Goal: Complete application form: Complete application form

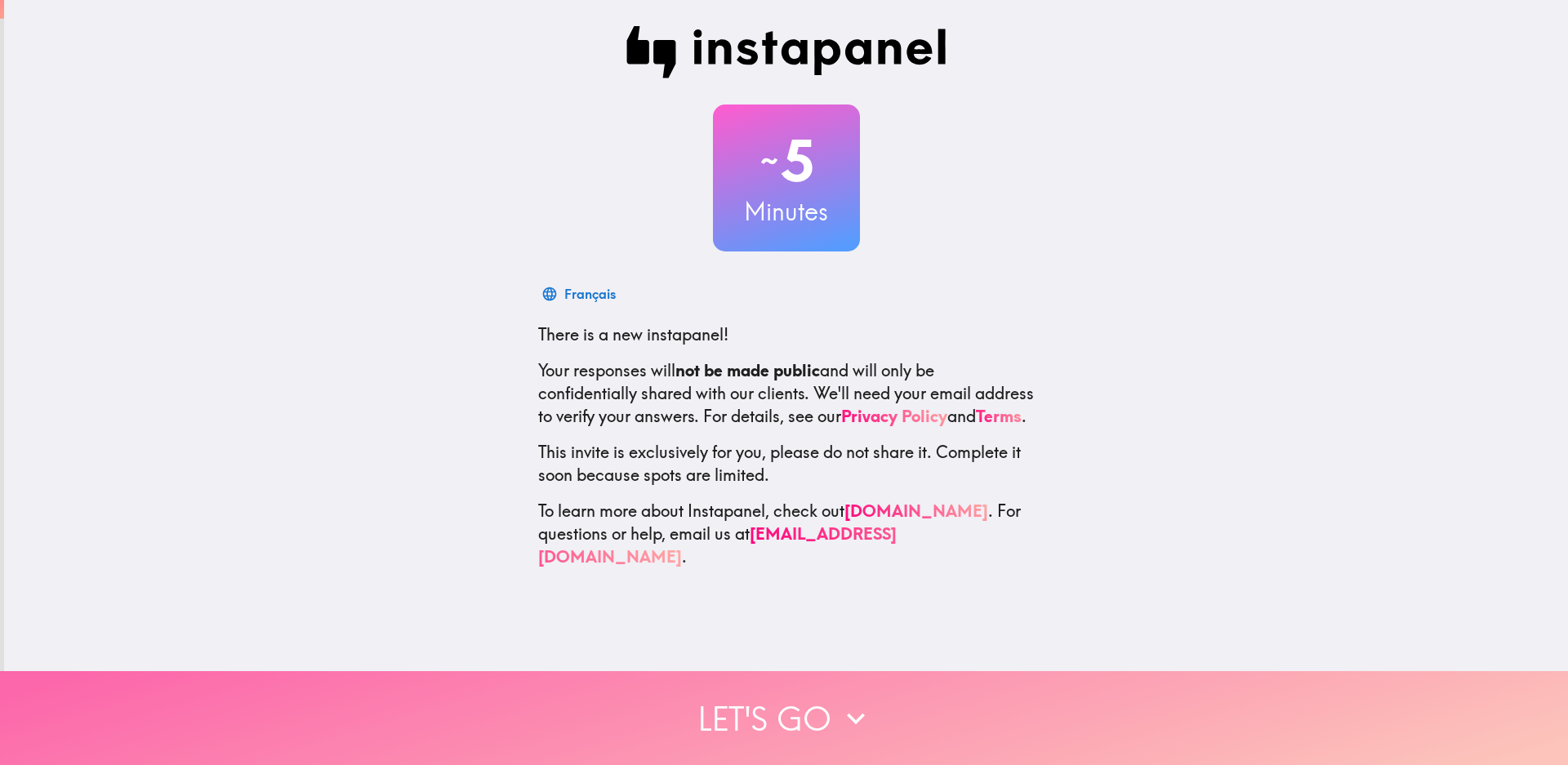
click at [825, 697] on button "Let's go" at bounding box center [784, 718] width 1568 height 94
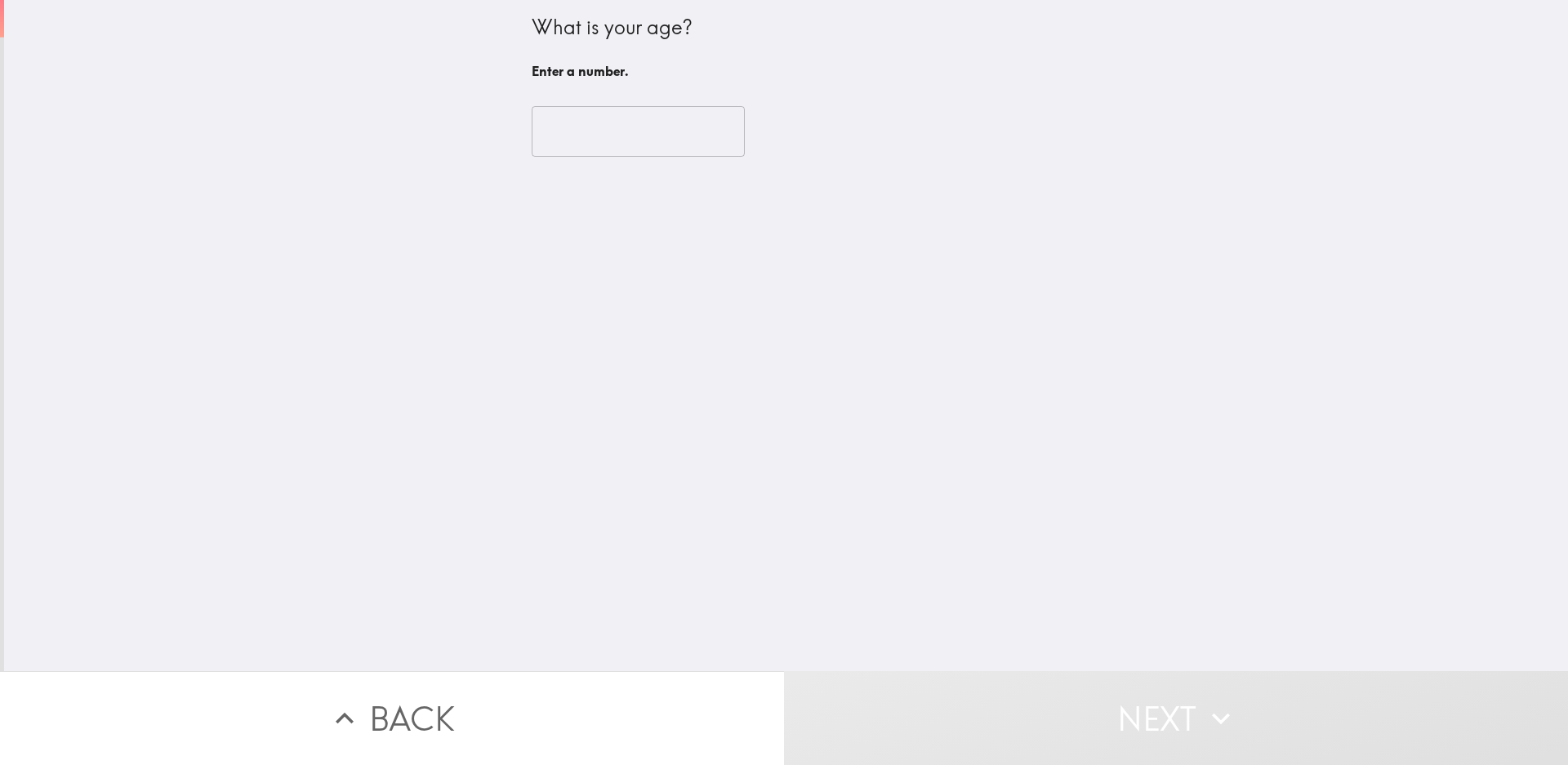
click at [584, 124] on input "number" at bounding box center [638, 131] width 213 height 51
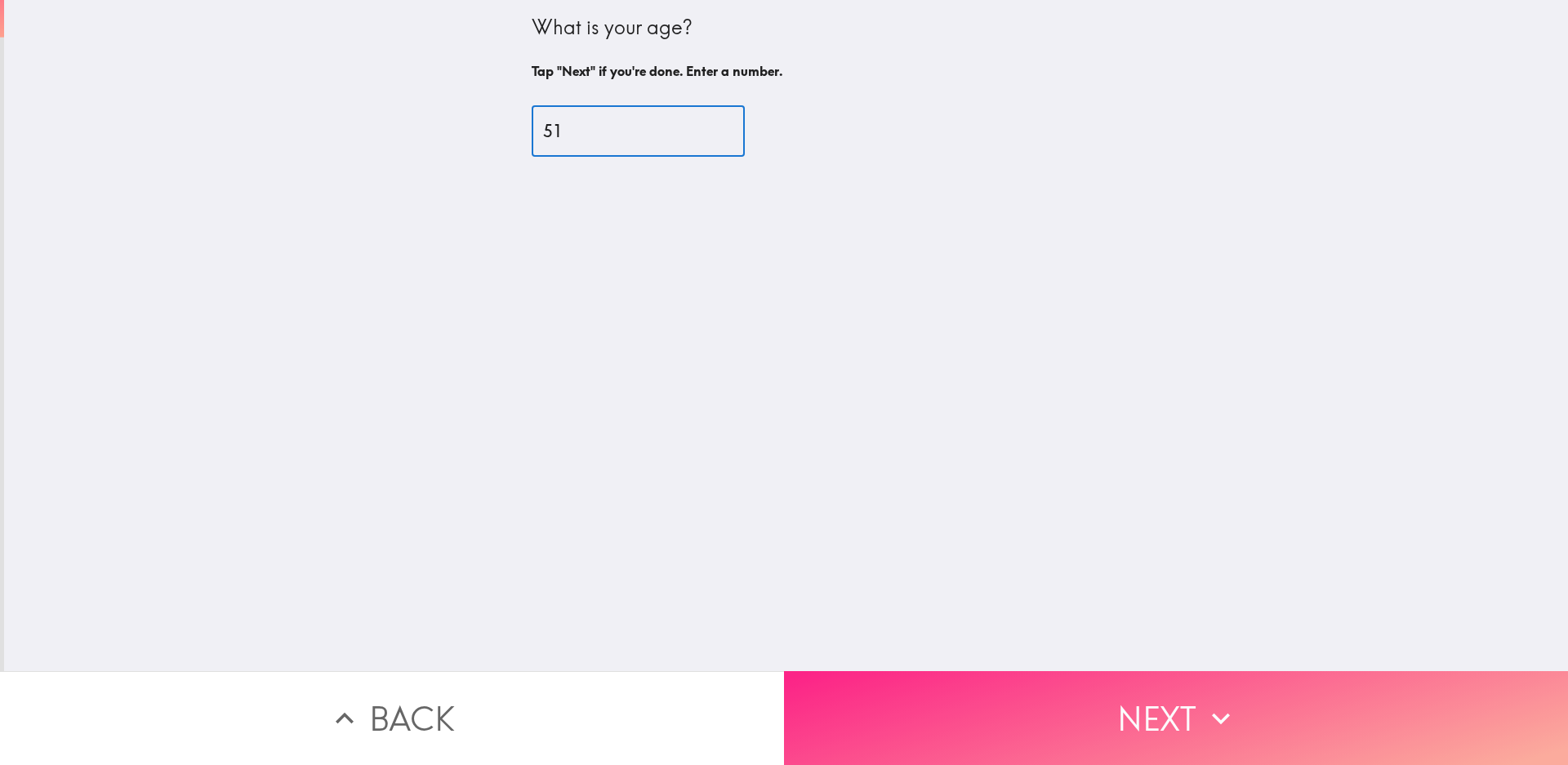
type input "51"
click at [1149, 700] on button "Next" at bounding box center [1177, 718] width 784 height 94
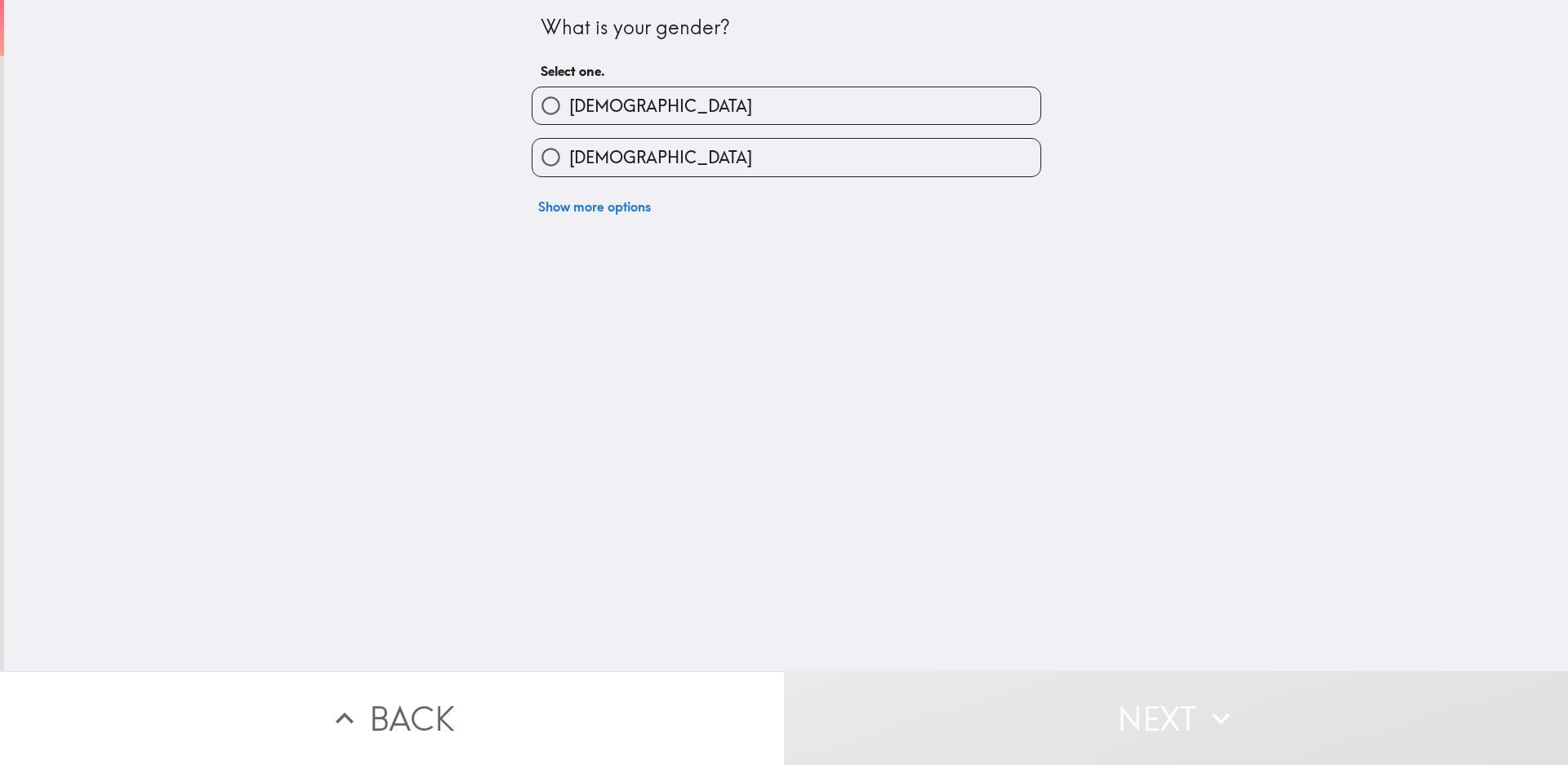
click at [711, 170] on label "[DEMOGRAPHIC_DATA]" at bounding box center [786, 158] width 508 height 37
click at [569, 170] on input "[DEMOGRAPHIC_DATA]" at bounding box center [551, 158] width 37 height 37
radio input "true"
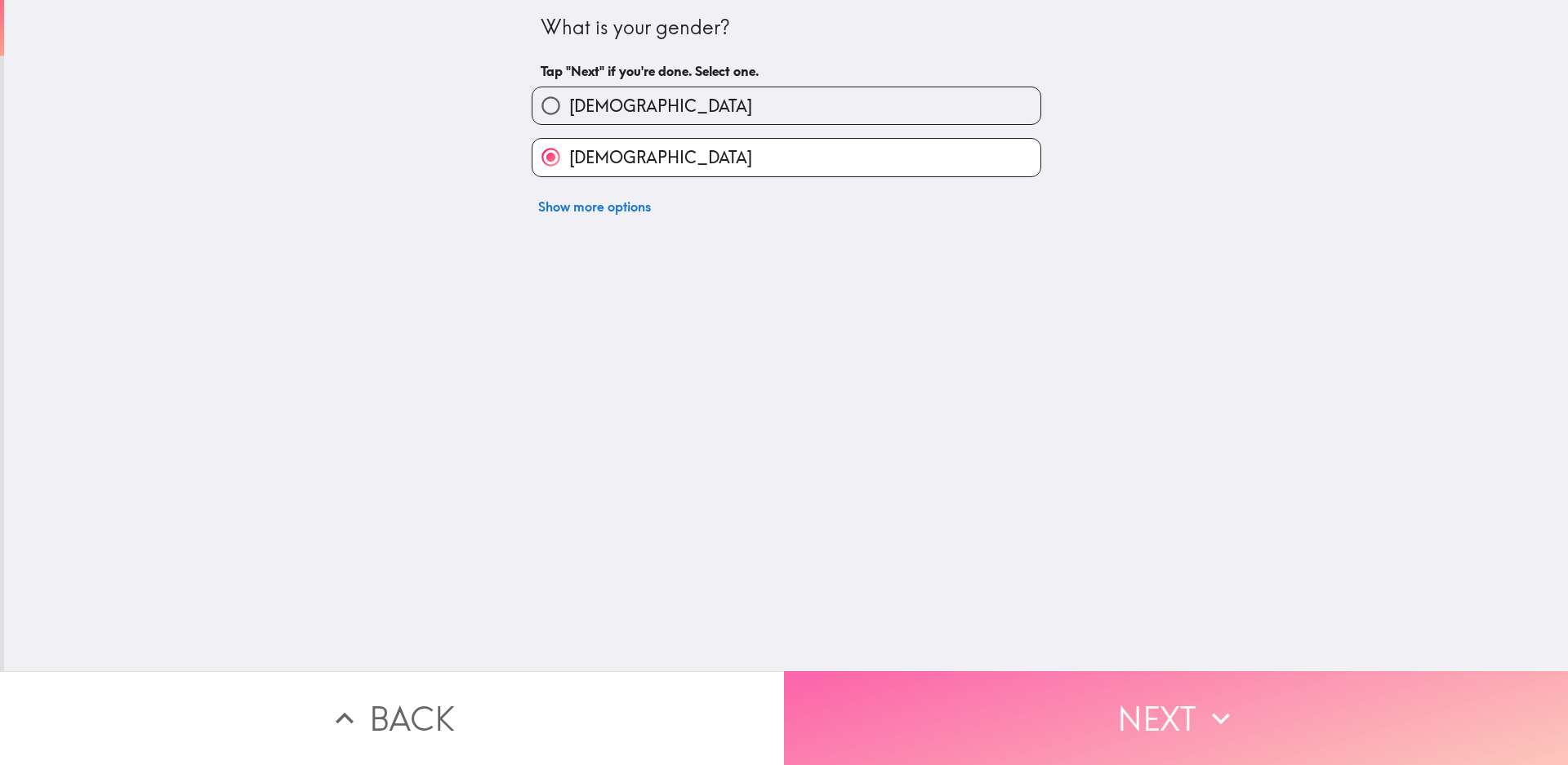
click at [1211, 701] on icon "button" at bounding box center [1220, 719] width 36 height 36
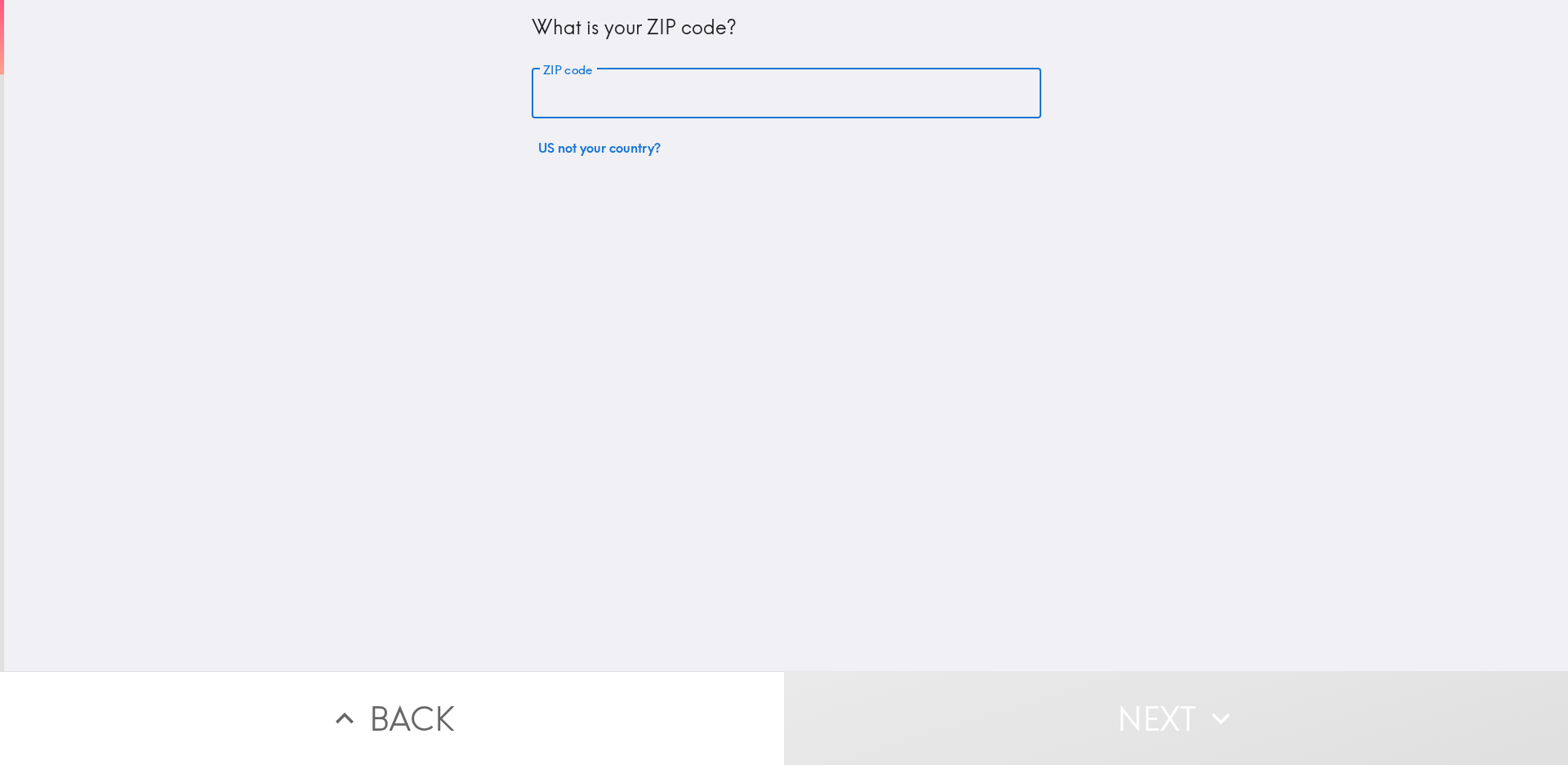
click at [677, 92] on input "ZIP code" at bounding box center [786, 94] width 510 height 51
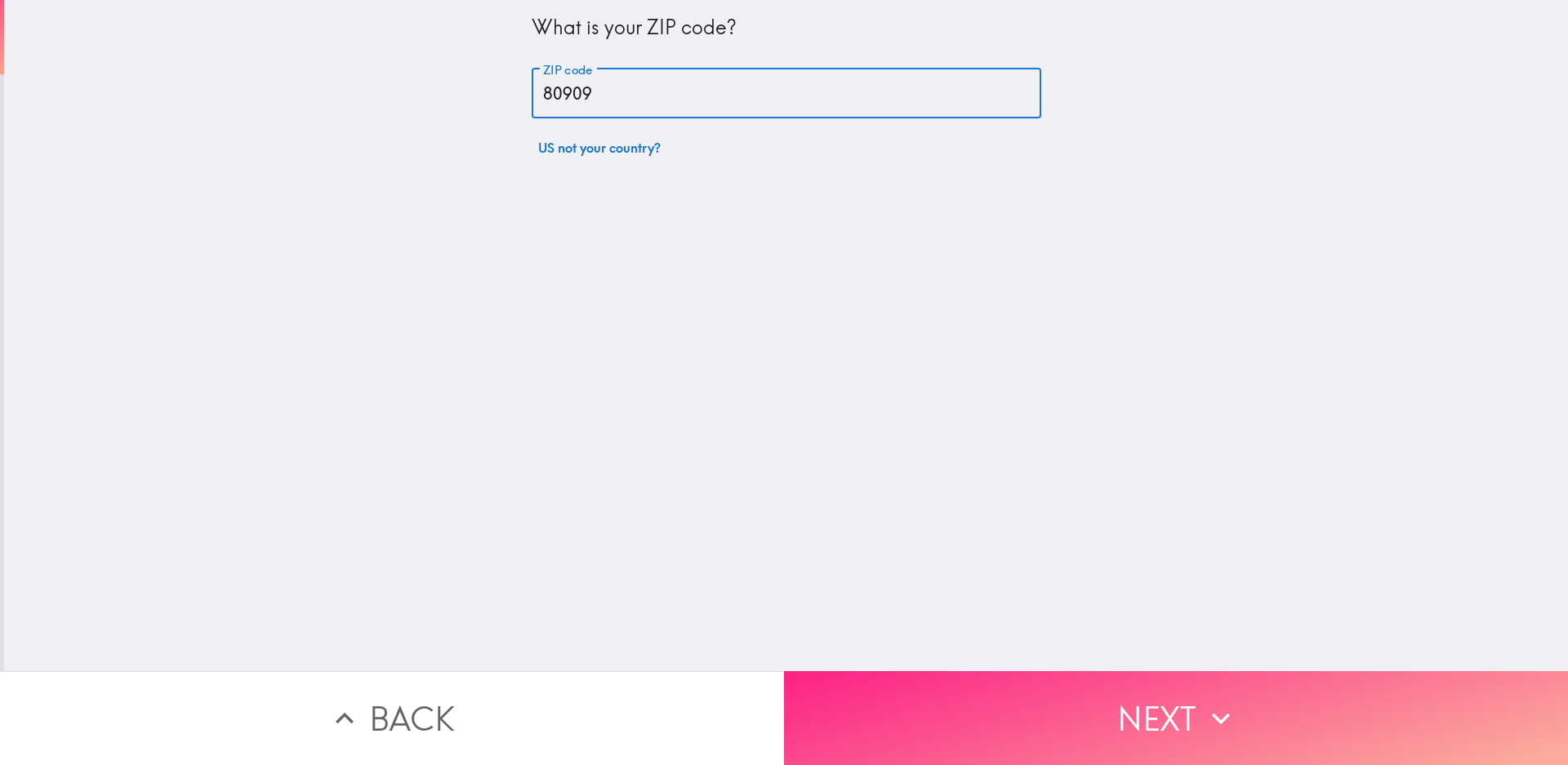
type input "80909"
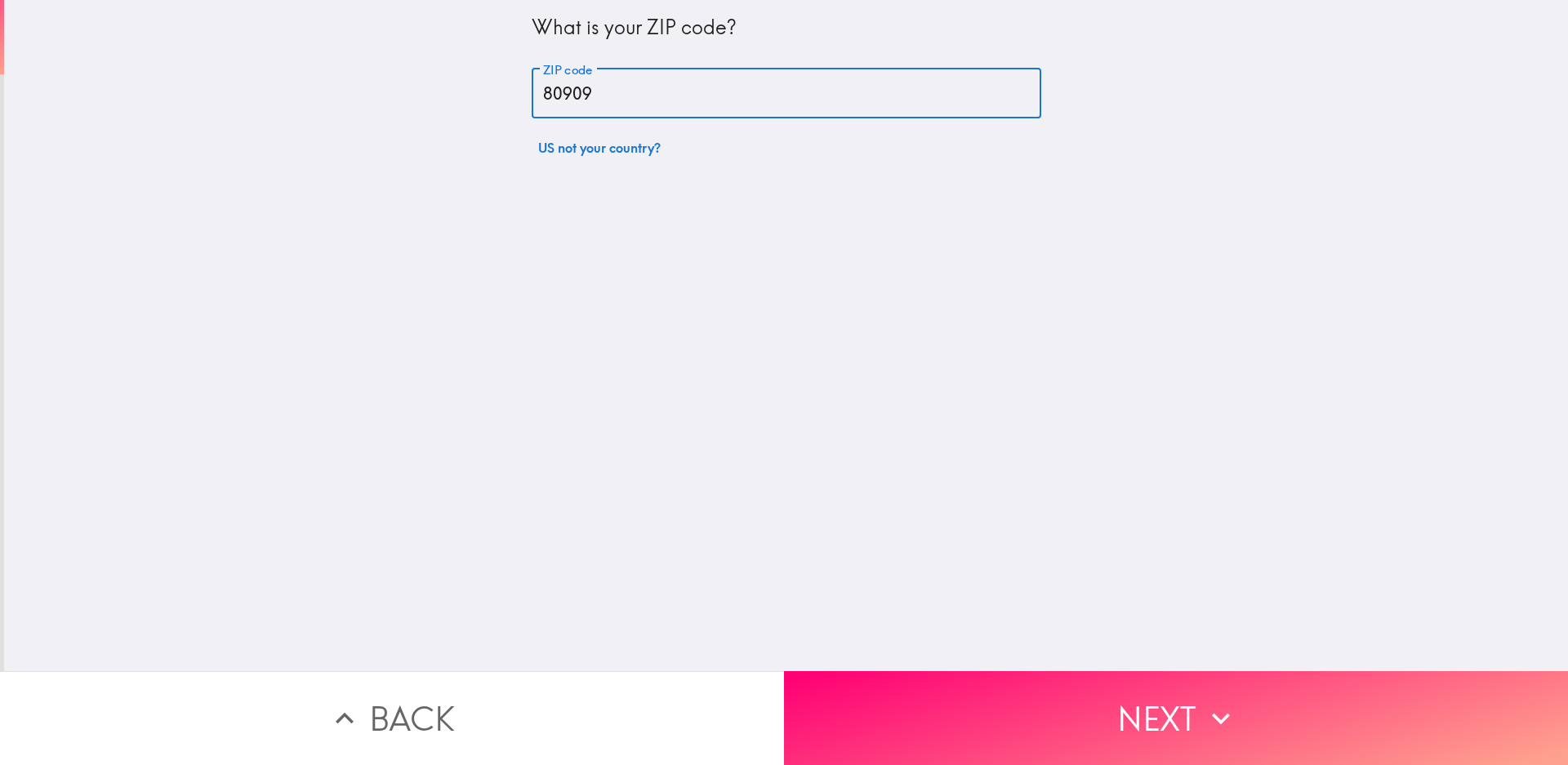
click at [1244, 734] on button "Next" at bounding box center [1177, 718] width 784 height 94
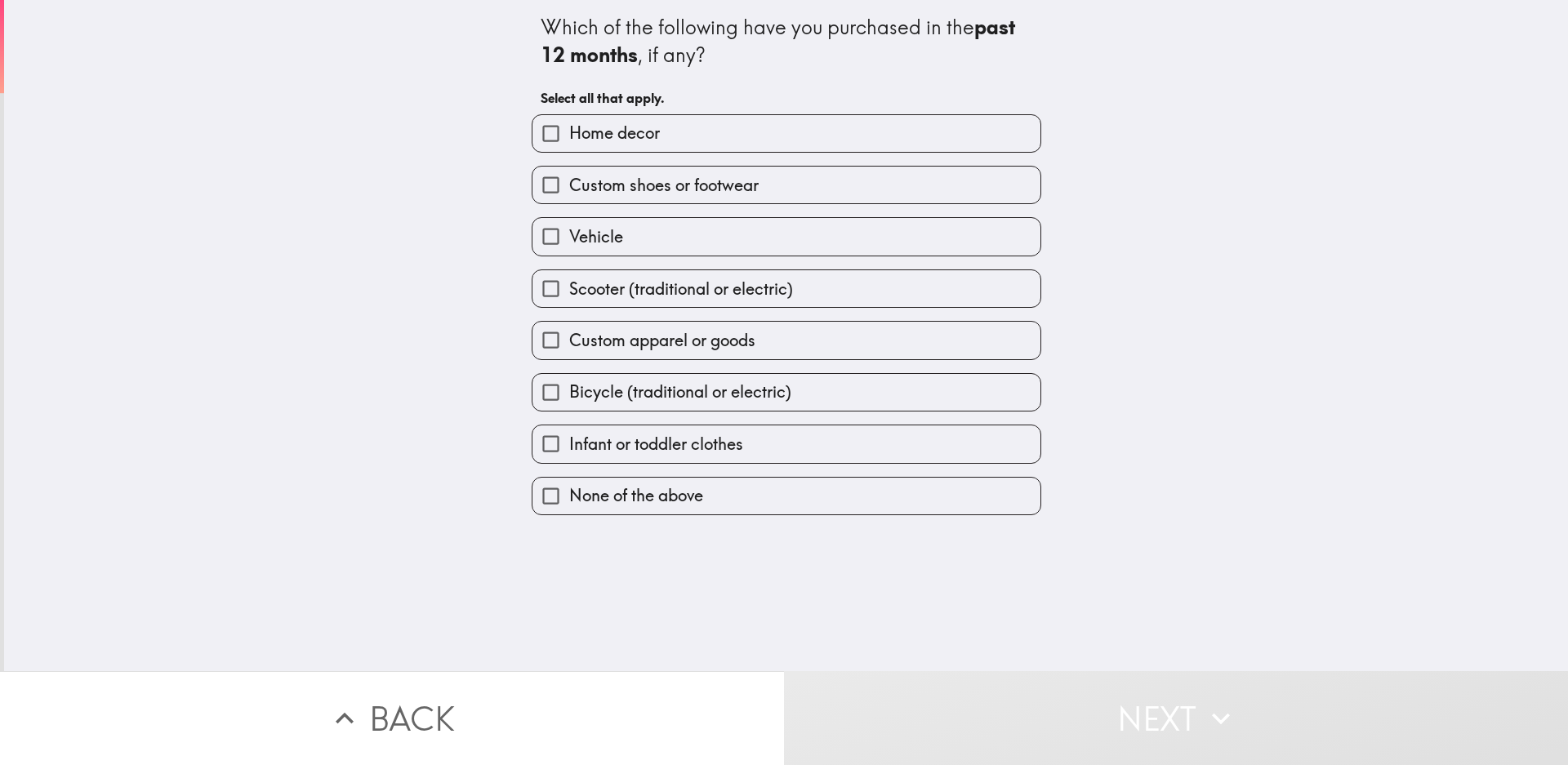
click at [708, 138] on label "Home decor" at bounding box center [786, 134] width 508 height 37
click at [569, 138] on input "Home decor" at bounding box center [551, 134] width 37 height 37
checkbox input "true"
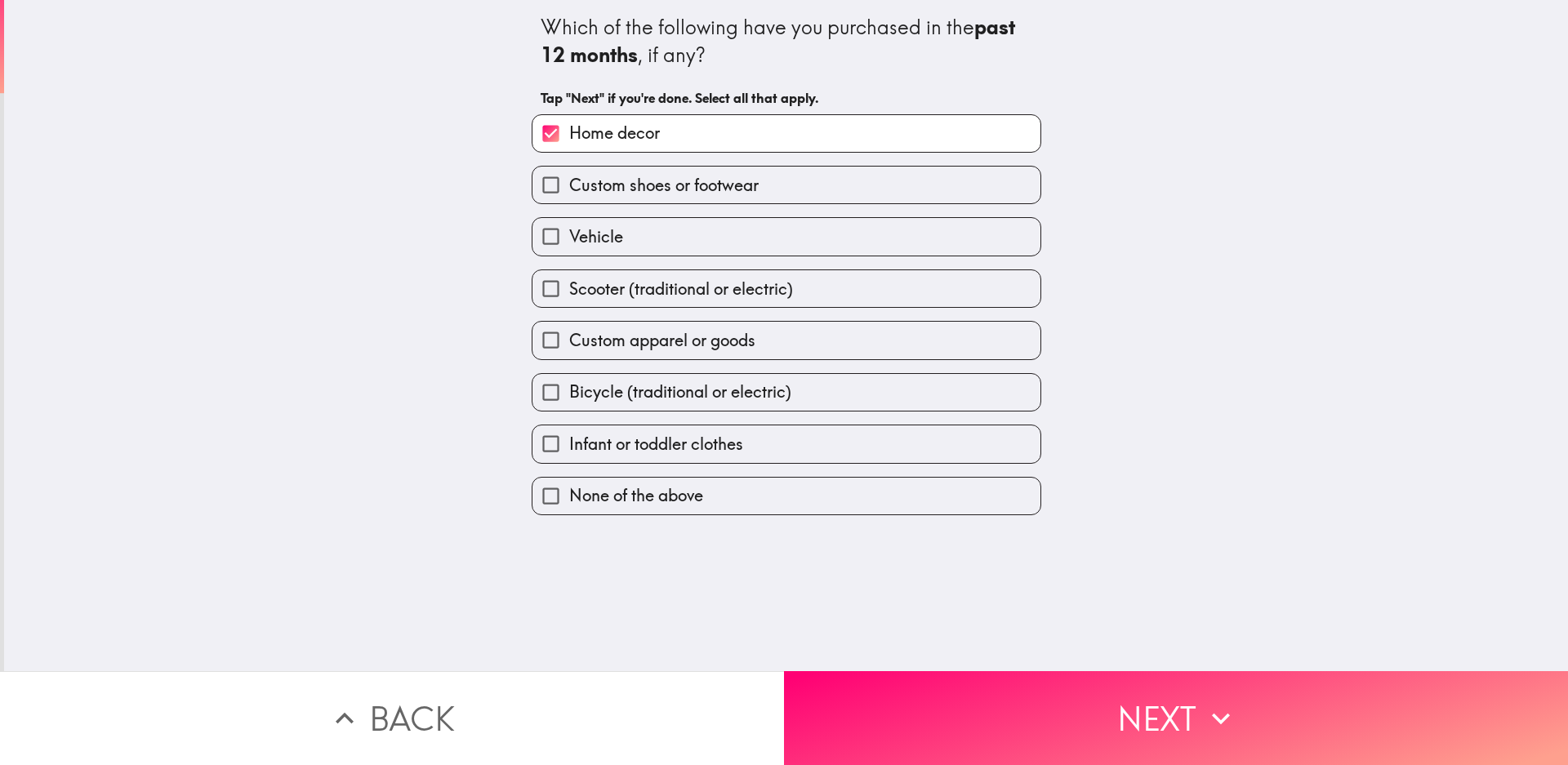
click at [908, 463] on label "Infant or toddler clothes" at bounding box center [786, 444] width 508 height 37
click at [569, 463] on input "Infant or toddler clothes" at bounding box center [551, 444] width 37 height 37
checkbox input "true"
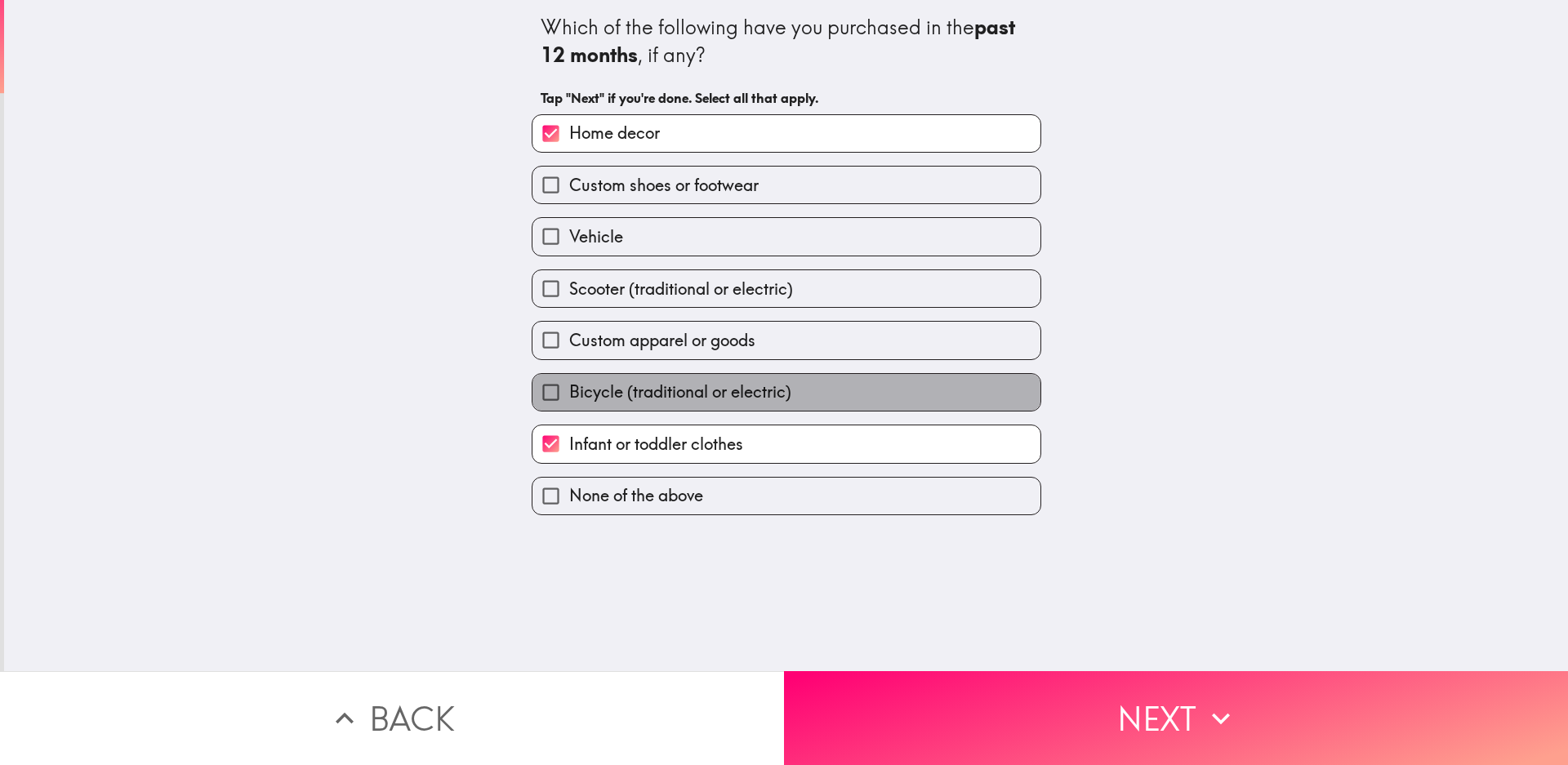
click at [909, 411] on label "Bicycle (traditional or electric)" at bounding box center [786, 392] width 508 height 37
click at [569, 411] on input "Bicycle (traditional or electric)" at bounding box center [551, 392] width 37 height 37
checkbox input "true"
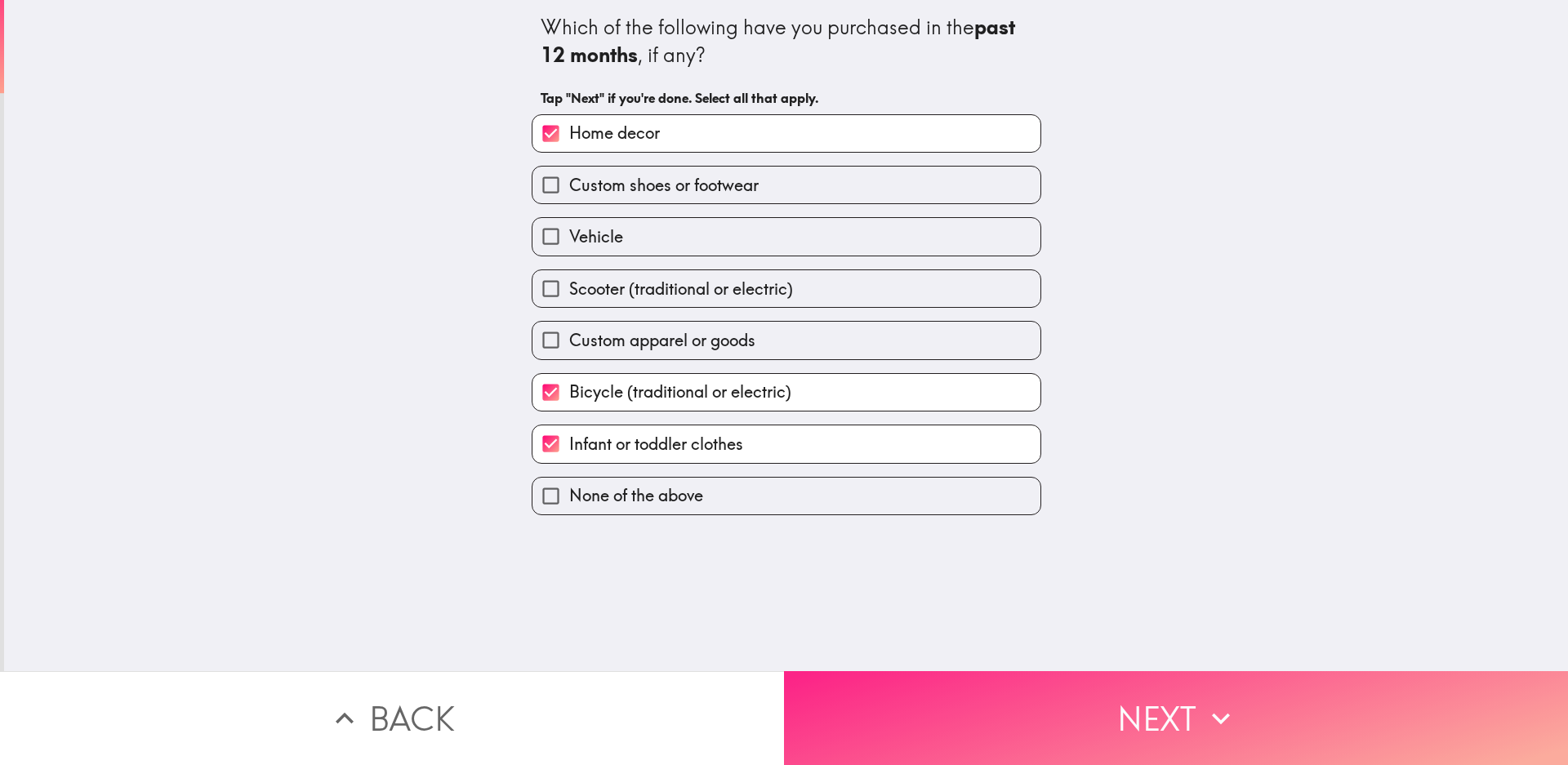
click at [1091, 698] on button "Next" at bounding box center [1177, 718] width 784 height 94
